Goal: Transaction & Acquisition: Purchase product/service

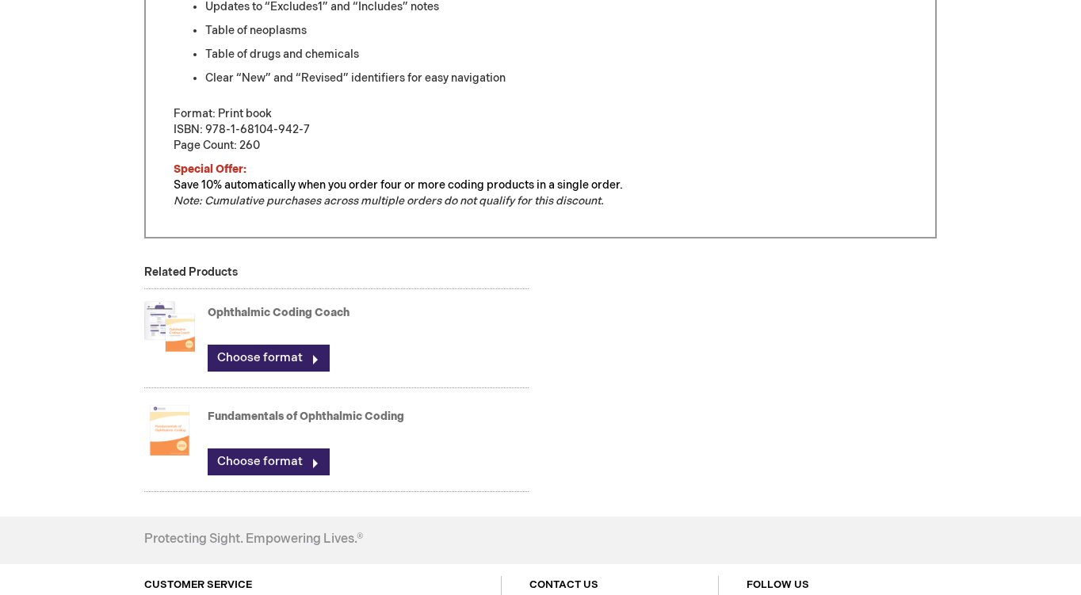
scroll to position [994, 0]
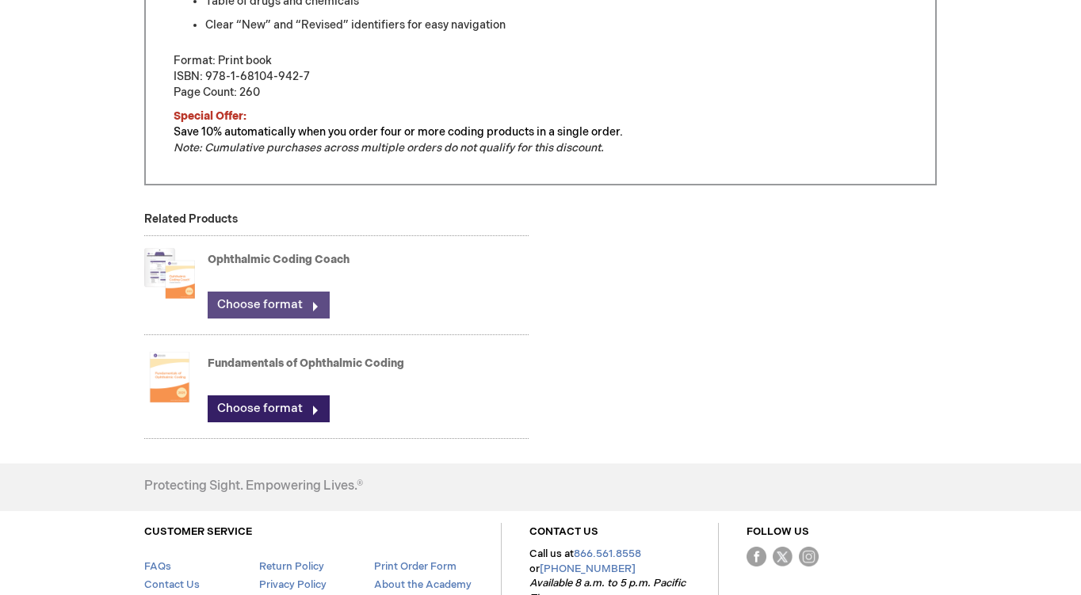
click at [263, 298] on link "Choose format" at bounding box center [269, 305] width 122 height 27
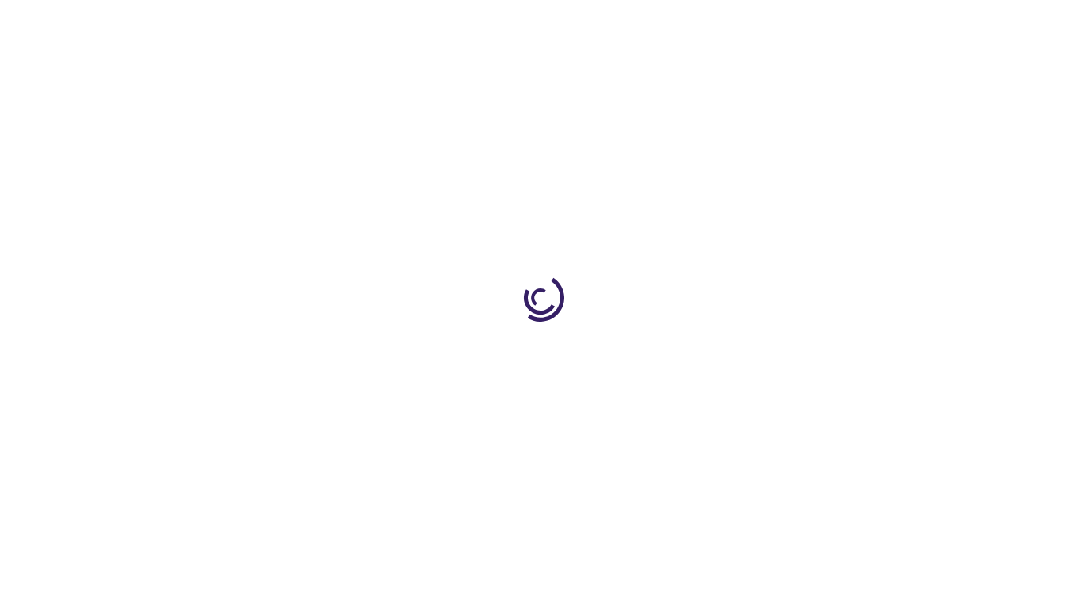
type input "0"
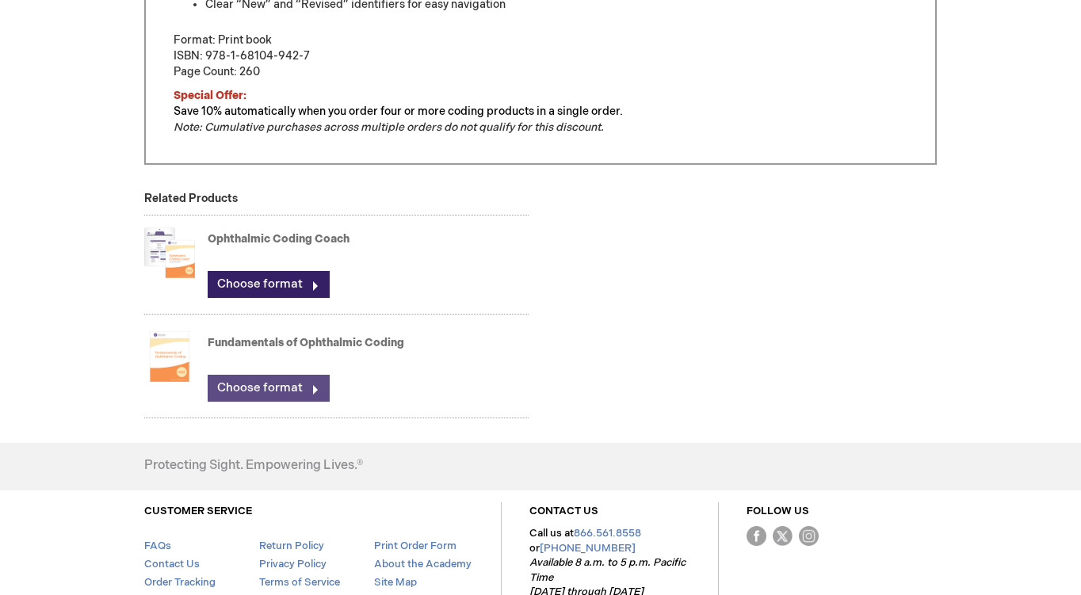
click at [277, 391] on link "Choose format" at bounding box center [269, 388] width 122 height 27
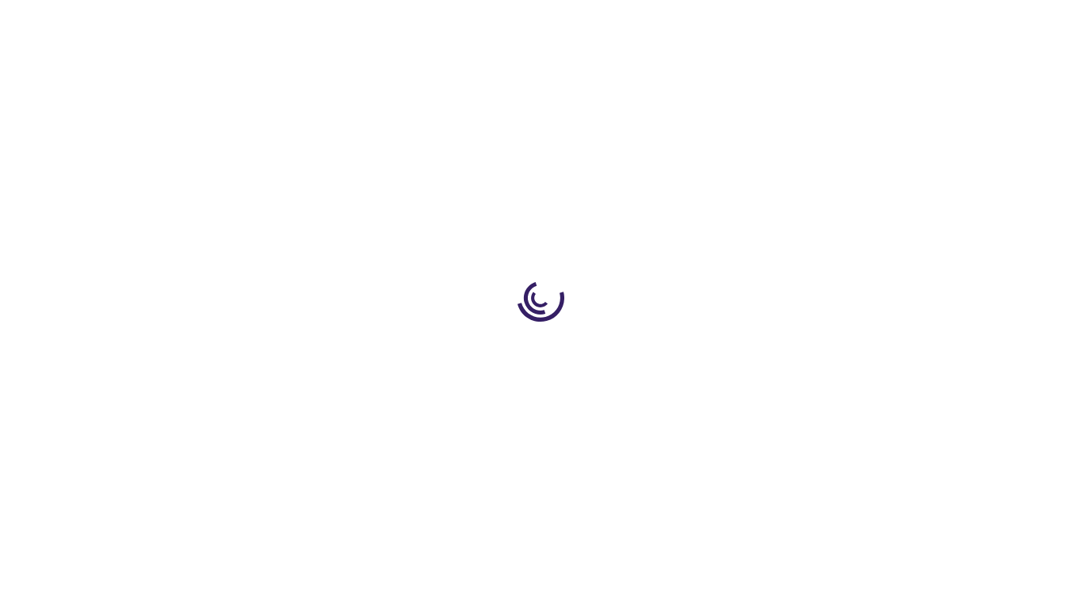
type input "0"
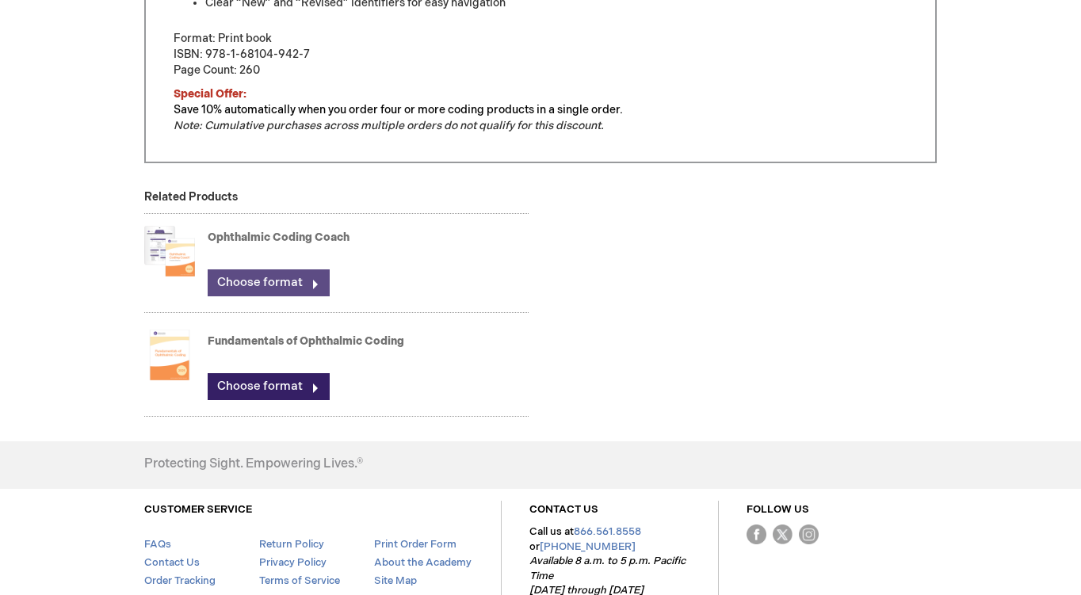
click at [312, 283] on link "Choose format" at bounding box center [269, 282] width 122 height 27
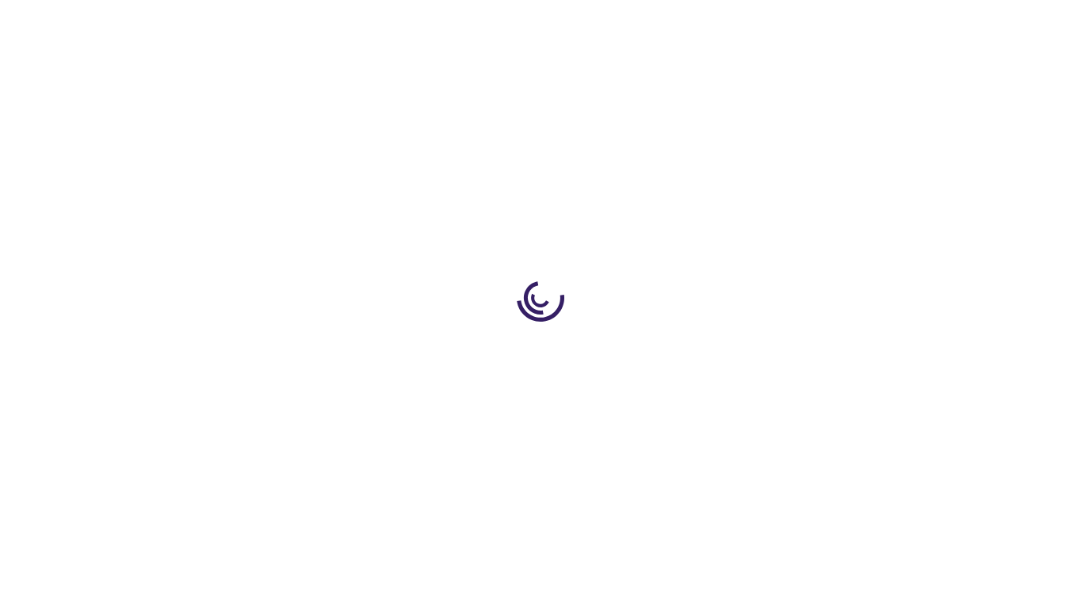
type input "0"
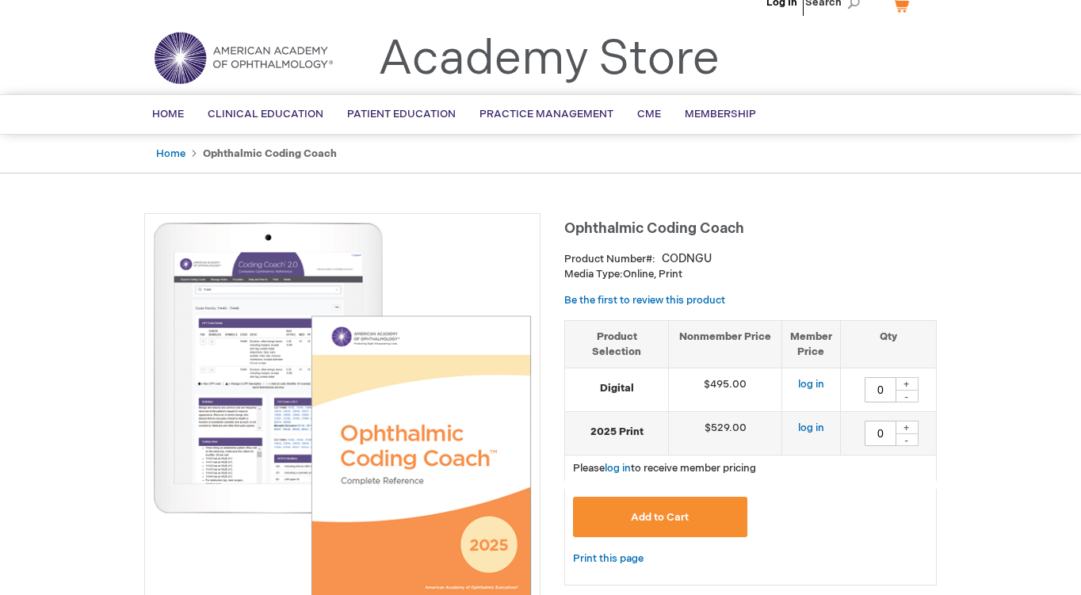
scroll to position [23, 0]
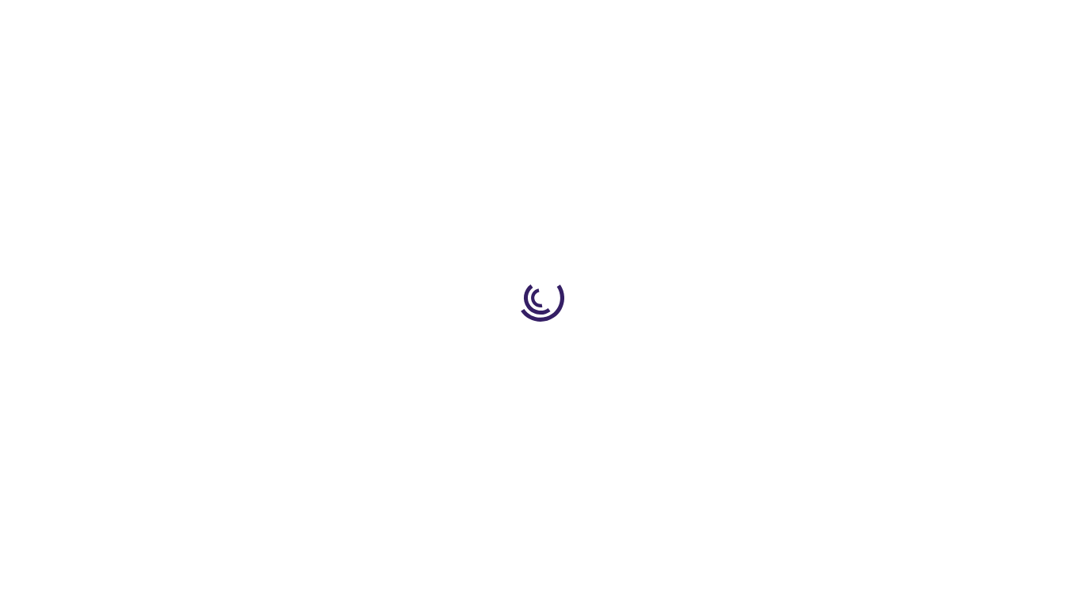
type input "0"
